Goal: Feedback & Contribution: Leave review/rating

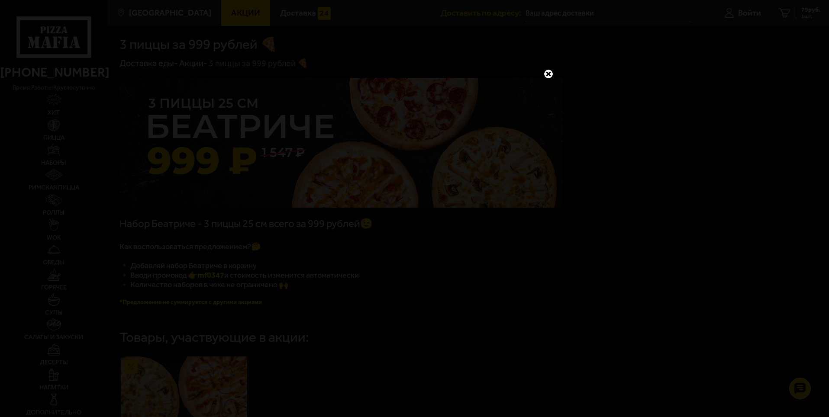
click at [551, 73] on link at bounding box center [548, 73] width 11 height 11
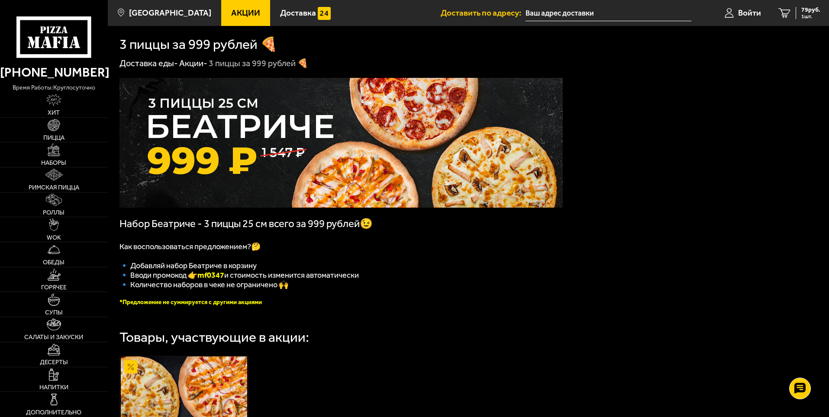
click at [658, 126] on div "Набор Беатриче - 3 пиццы 25 см всего за 999 рублей😉 Как воспользоваться предлож…" at bounding box center [468, 333] width 721 height 528
click at [659, 170] on div "Набор Беатриче - 3 пиццы 25 см всего за 999 рублей😉 Как воспользоваться предлож…" at bounding box center [468, 333] width 721 height 528
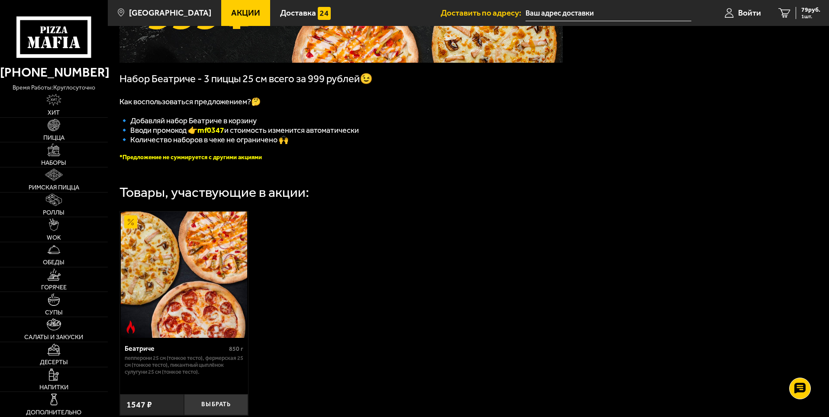
scroll to position [242, 0]
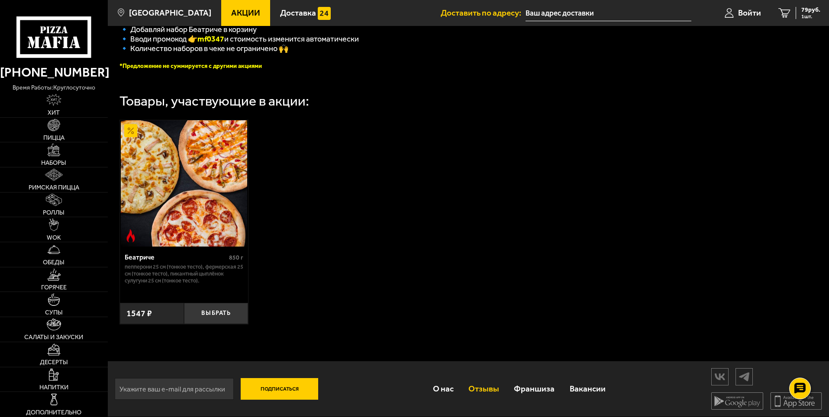
click at [491, 387] on link "Отзывы" at bounding box center [483, 389] width 45 height 28
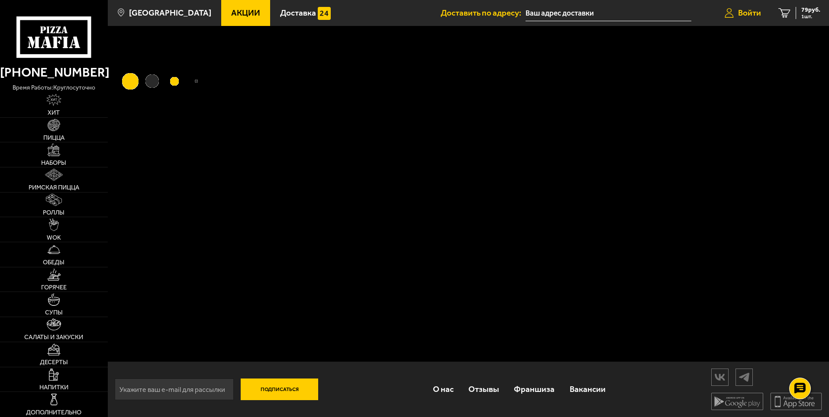
scroll to position [0, 0]
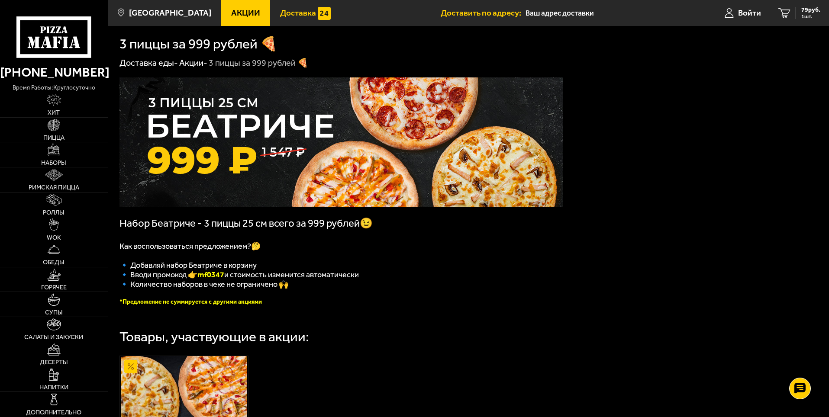
click at [280, 13] on span "Доставка" at bounding box center [298, 13] width 36 height 8
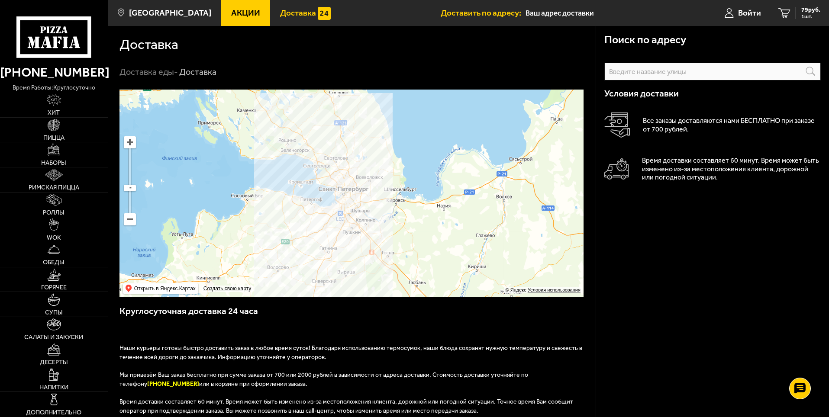
click at [645, 277] on div "Поиск по адресу Информация по адресу Условия доставки Все заказы доставляются н…" at bounding box center [712, 340] width 233 height 629
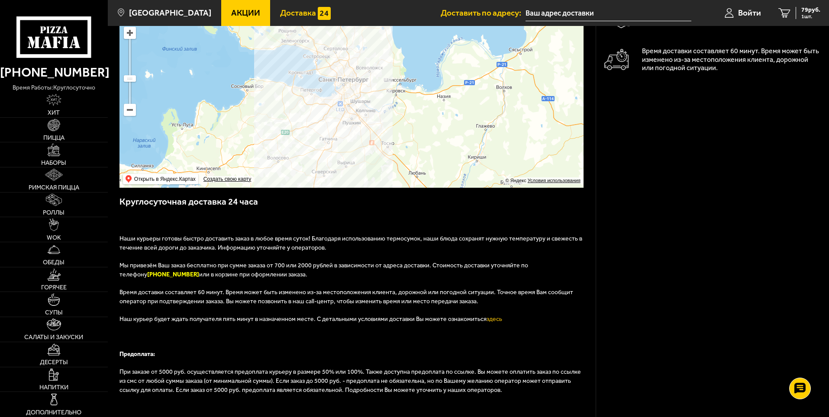
scroll to position [130, 0]
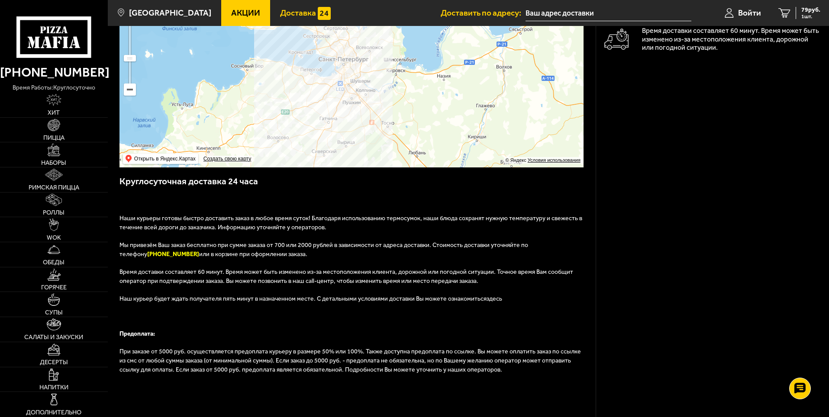
click at [488, 299] on link "здесь" at bounding box center [495, 298] width 16 height 7
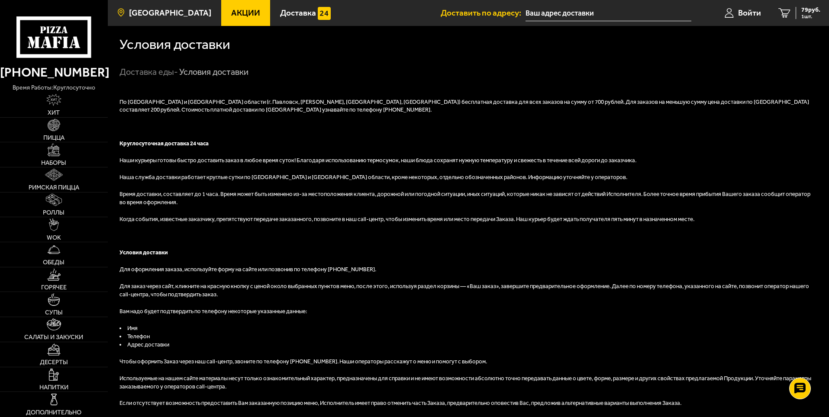
click at [170, 9] on span "[GEOGRAPHIC_DATA]" at bounding box center [170, 13] width 82 height 8
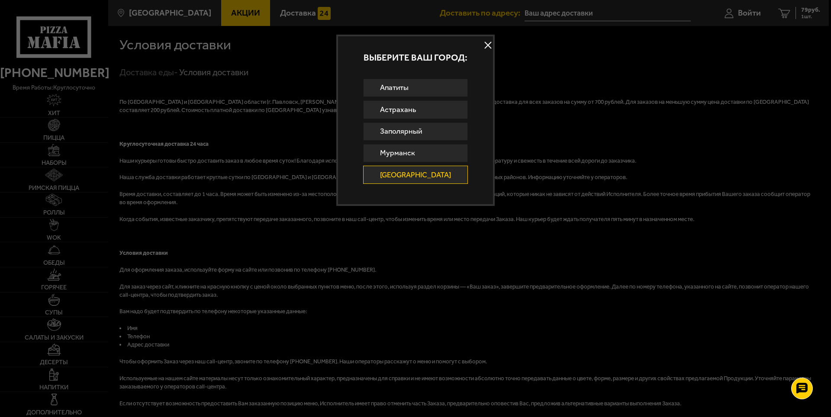
click at [424, 177] on link "[GEOGRAPHIC_DATA]" at bounding box center [415, 175] width 105 height 18
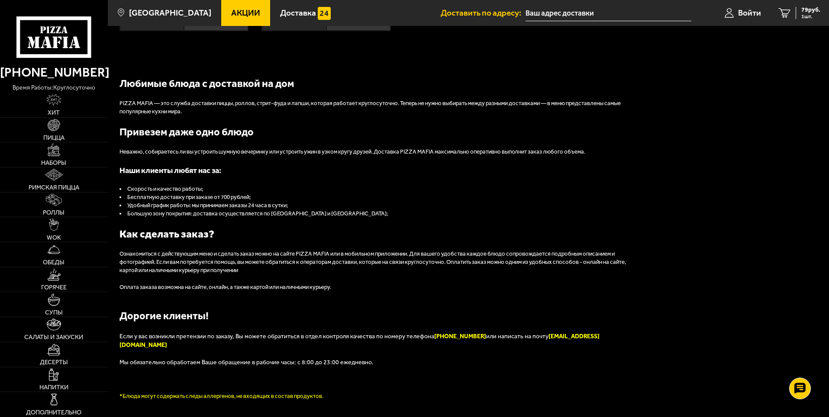
scroll to position [959, 0]
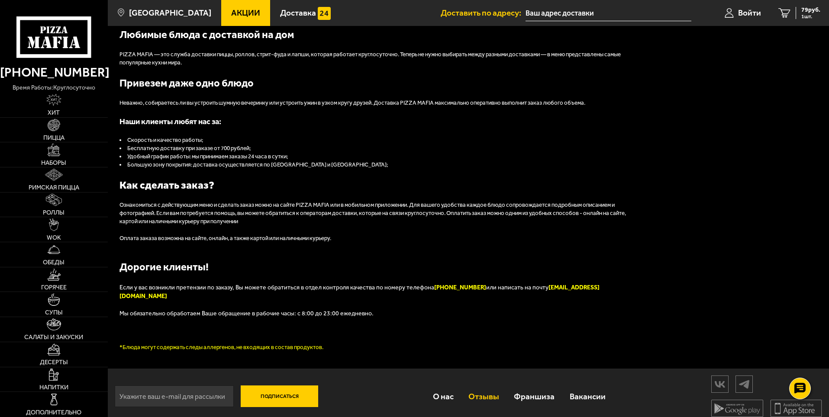
click at [491, 388] on link "Отзывы" at bounding box center [483, 397] width 45 height 28
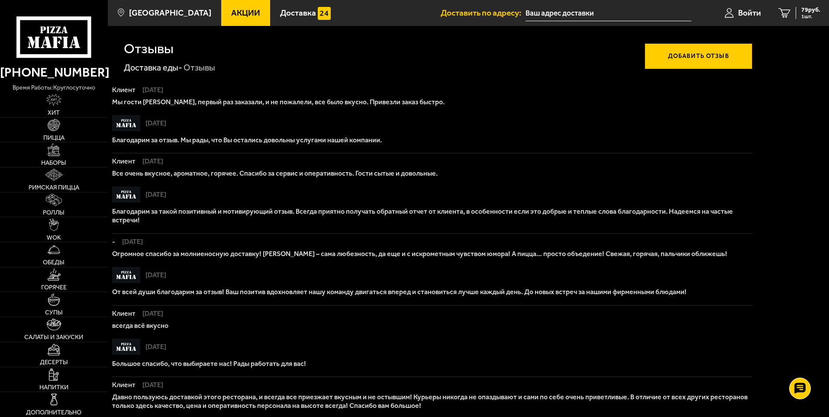
click at [725, 56] on button "Добавить отзыв" at bounding box center [698, 56] width 108 height 26
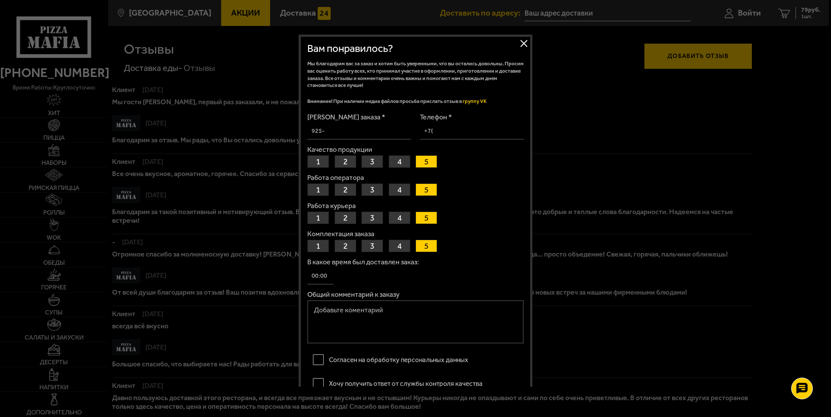
click at [319, 190] on button "1" at bounding box center [318, 190] width 22 height 13
click at [318, 219] on button "1" at bounding box center [318, 218] width 22 height 13
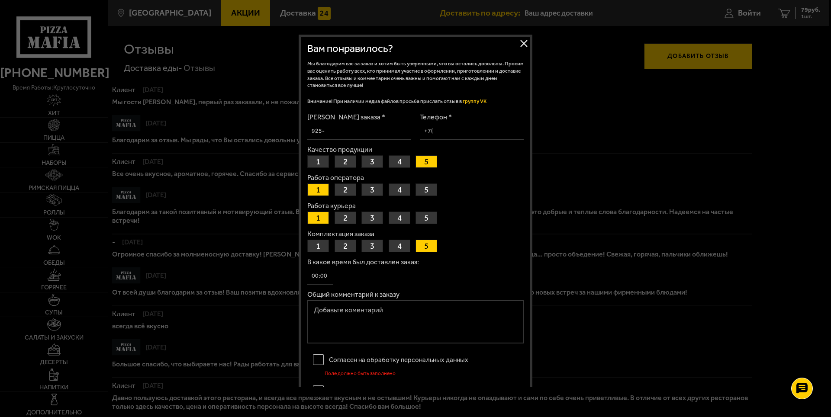
click at [316, 274] on input "В какое время был доставлен заказ:" at bounding box center [320, 276] width 26 height 17
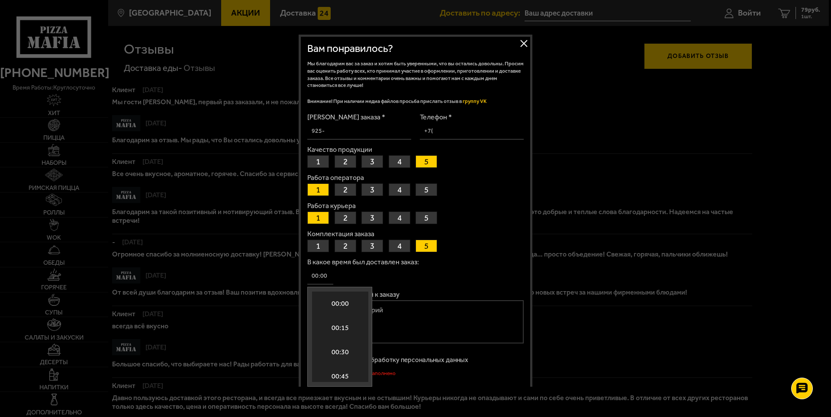
scroll to position [1131, 0]
type input "11:30"
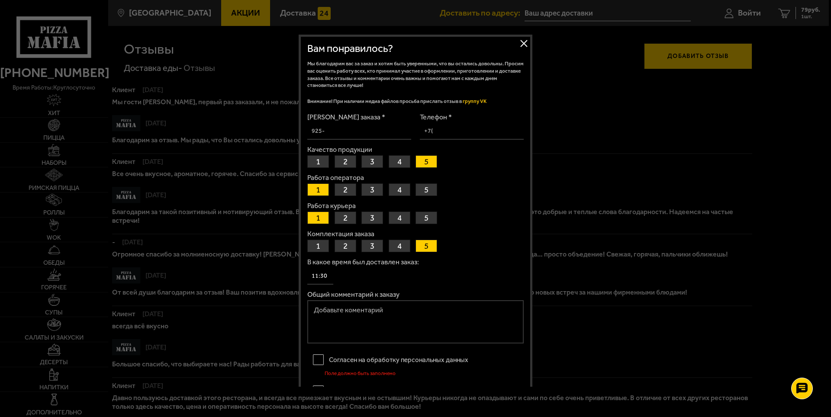
click at [432, 277] on div "В какое время был доставлен заказ: 11:30" at bounding box center [415, 272] width 216 height 26
click at [332, 131] on input "[PERSON_NAME] заказа *" at bounding box center [359, 131] width 104 height 17
click at [438, 132] on input "Телефон *" at bounding box center [472, 131] width 104 height 17
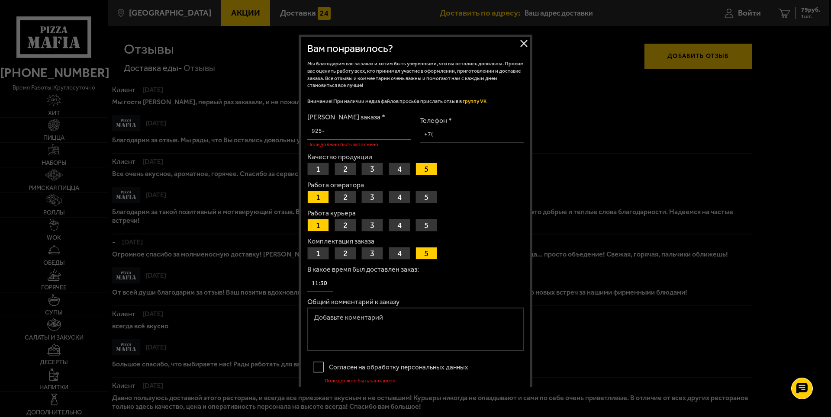
type input "[PHONE_NUMBER]"
click at [329, 132] on input "[PERSON_NAME] заказа *" at bounding box center [359, 131] width 104 height 17
click at [318, 283] on input "11:30" at bounding box center [320, 283] width 26 height 17
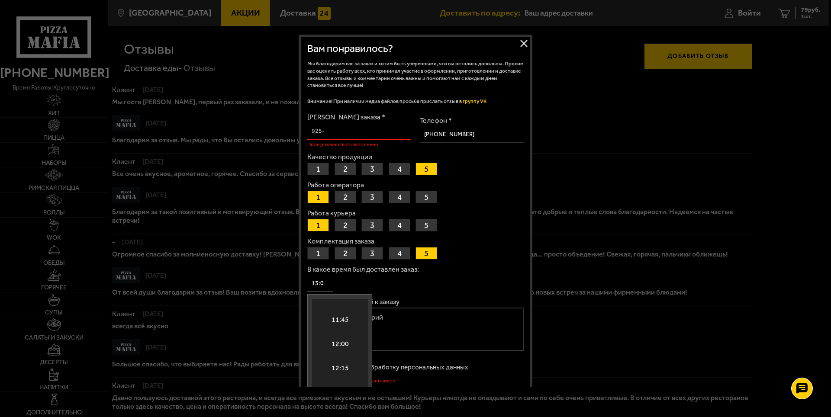
click at [329, 280] on input "13:0" at bounding box center [320, 283] width 26 height 17
type input "13:0"
click at [317, 168] on button "1" at bounding box center [318, 169] width 22 height 13
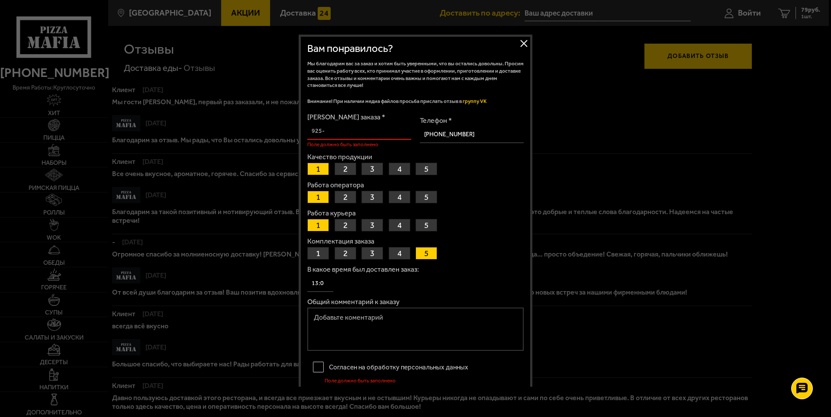
click at [316, 254] on button "1" at bounding box center [318, 253] width 22 height 13
click at [788, 182] on div at bounding box center [415, 208] width 831 height 417
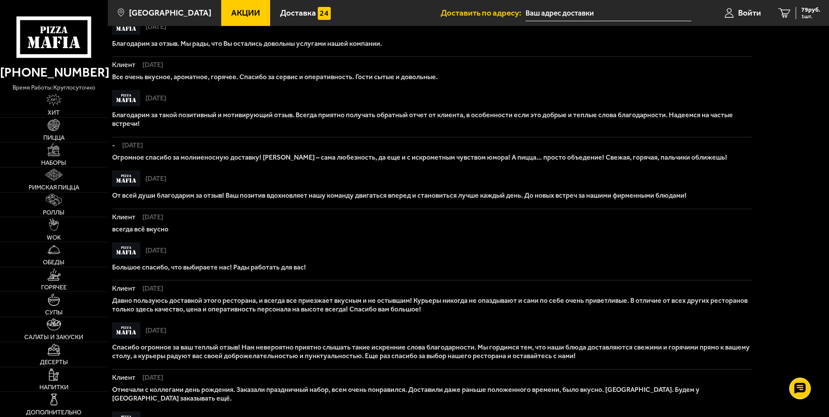
scroll to position [0, 0]
